Goal: Task Accomplishment & Management: Use online tool/utility

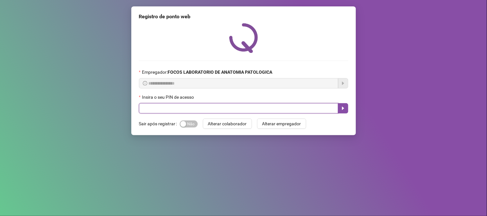
click at [200, 108] on input "text" at bounding box center [238, 108] width 199 height 10
type input "*****"
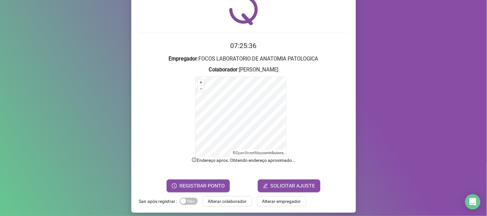
scroll to position [32, 0]
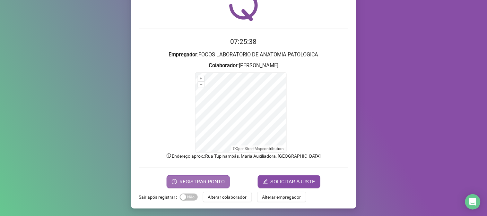
click at [207, 185] on span "REGISTRAR PONTO" at bounding box center [202, 182] width 45 height 8
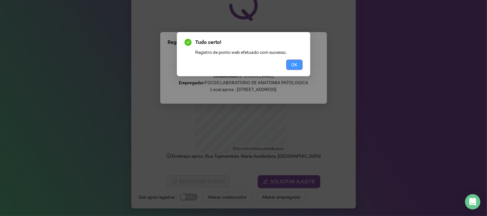
click at [296, 67] on span "OK" at bounding box center [295, 64] width 6 height 7
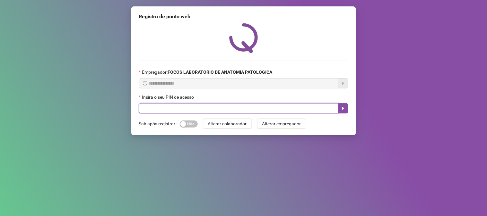
click at [216, 111] on input "text" at bounding box center [238, 108] width 199 height 10
type input "*****"
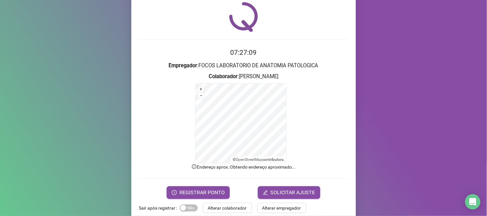
scroll to position [32, 0]
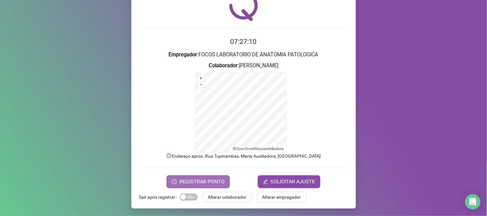
click at [202, 180] on span "REGISTRAR PONTO" at bounding box center [202, 182] width 45 height 8
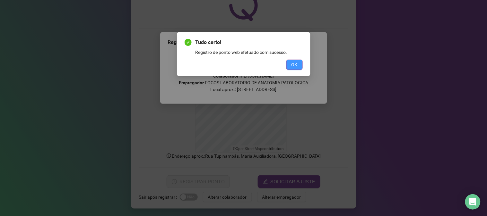
click at [293, 66] on span "OK" at bounding box center [295, 64] width 6 height 7
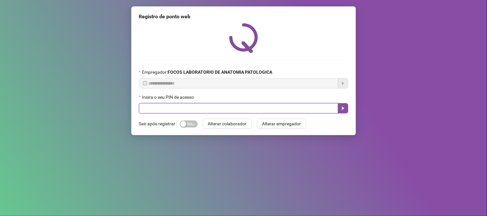
click at [222, 107] on input "text" at bounding box center [238, 108] width 199 height 10
type input "*"
type input "*****"
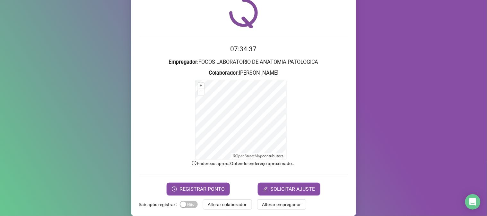
scroll to position [32, 0]
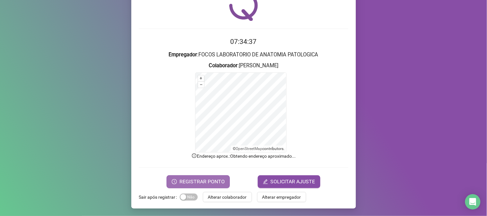
click at [196, 178] on span "REGISTRAR PONTO" at bounding box center [202, 182] width 45 height 8
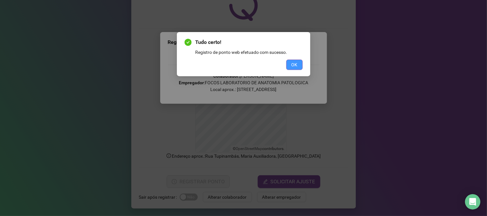
click at [297, 67] on span "OK" at bounding box center [295, 64] width 6 height 7
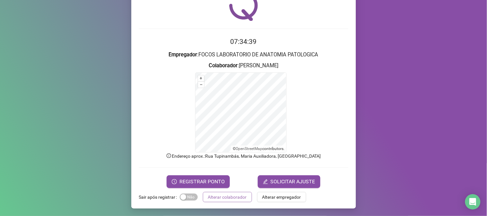
click at [230, 198] on span "Alterar colaborador" at bounding box center [227, 197] width 39 height 7
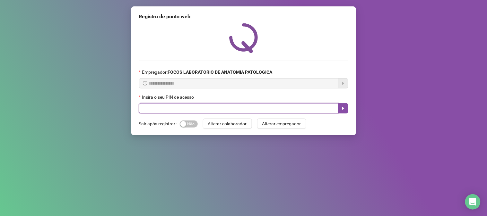
click at [218, 112] on input "text" at bounding box center [238, 108] width 199 height 10
type input "*****"
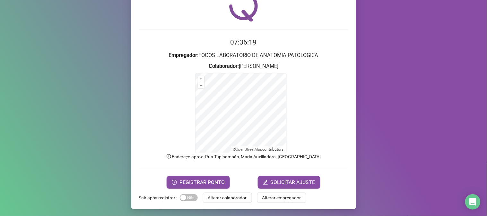
scroll to position [32, 0]
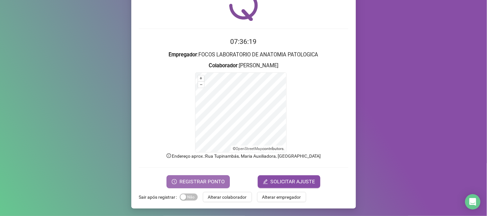
click at [202, 181] on span "REGISTRAR PONTO" at bounding box center [202, 182] width 45 height 8
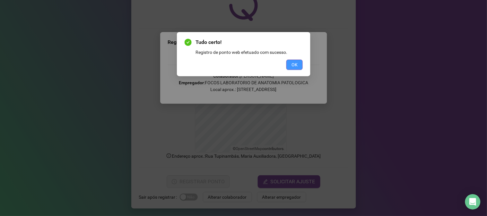
click at [294, 64] on span "OK" at bounding box center [295, 64] width 6 height 7
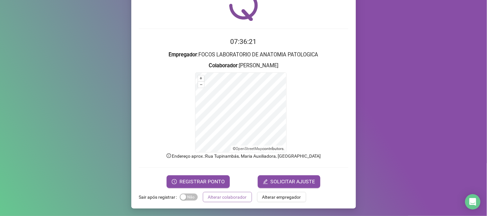
click at [229, 201] on button "Alterar colaborador" at bounding box center [227, 197] width 49 height 10
